Goal: Navigation & Orientation: Find specific page/section

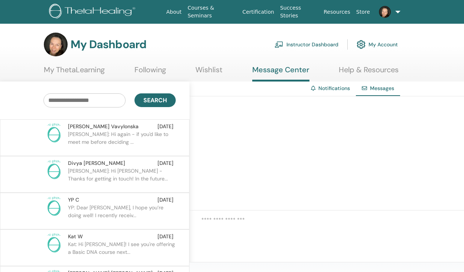
click at [112, 140] on p "[PERSON_NAME]: Hi again - if you'd like to meet me before deciding ..." at bounding box center [122, 142] width 108 height 22
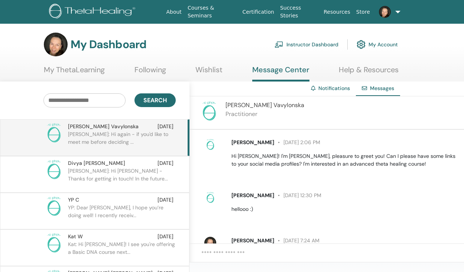
scroll to position [143, 0]
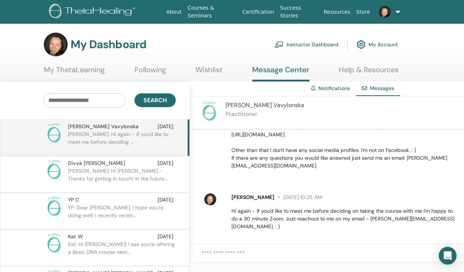
click at [310, 44] on link "Instructor Dashboard" at bounding box center [306, 44] width 64 height 16
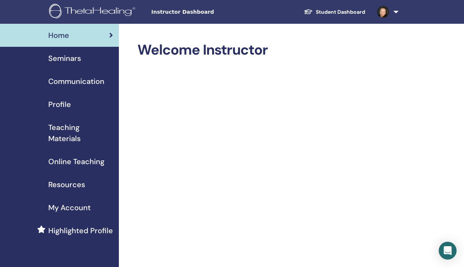
click at [68, 58] on span "Seminars" at bounding box center [64, 58] width 33 height 11
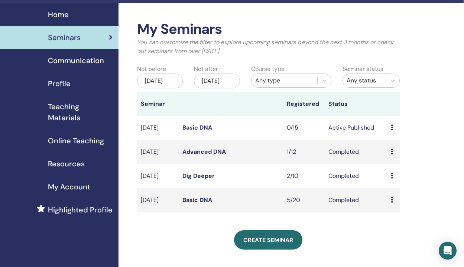
scroll to position [40, 0]
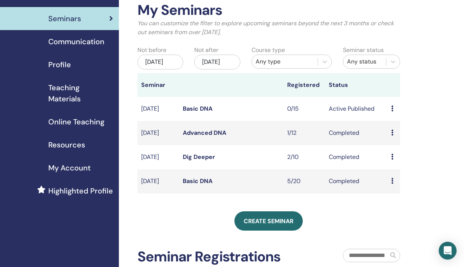
click at [291, 141] on td "1/12" at bounding box center [304, 133] width 42 height 24
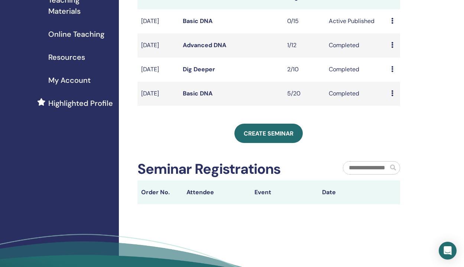
scroll to position [128, 0]
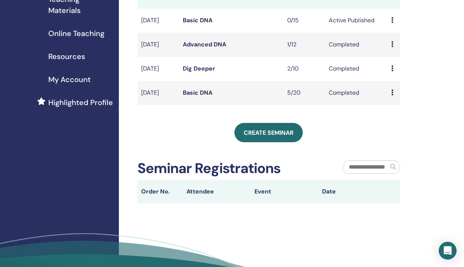
click at [206, 57] on td "Advanced DNA" at bounding box center [231, 45] width 104 height 24
click at [162, 50] on td "[DATE]" at bounding box center [158, 45] width 42 height 24
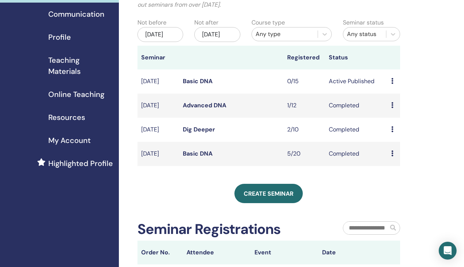
scroll to position [68, 0]
